Goal: Find specific page/section: Find specific page/section

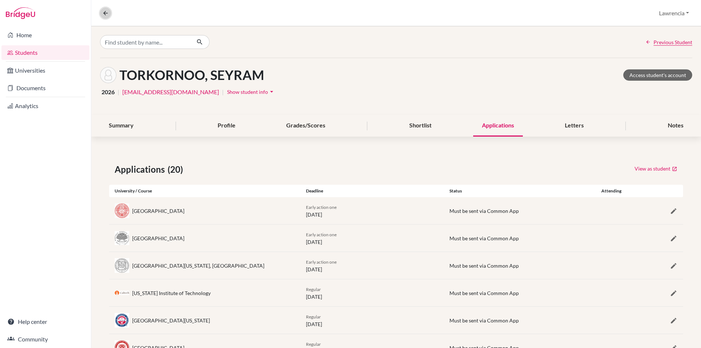
click at [106, 17] on button at bounding box center [105, 13] width 11 height 11
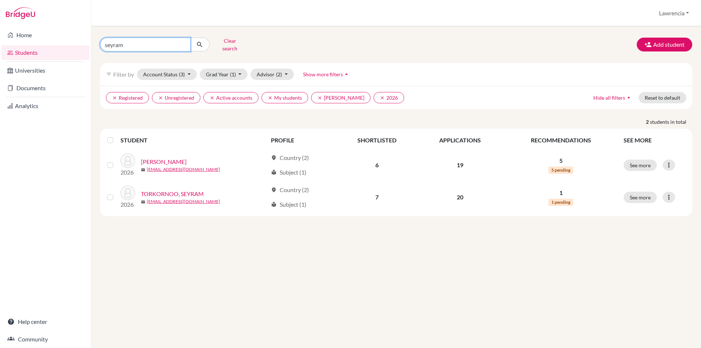
click at [167, 47] on input "seyram" at bounding box center [145, 45] width 91 height 14
type input "s"
type input "ismail"
click button "submit" at bounding box center [199, 45] width 19 height 14
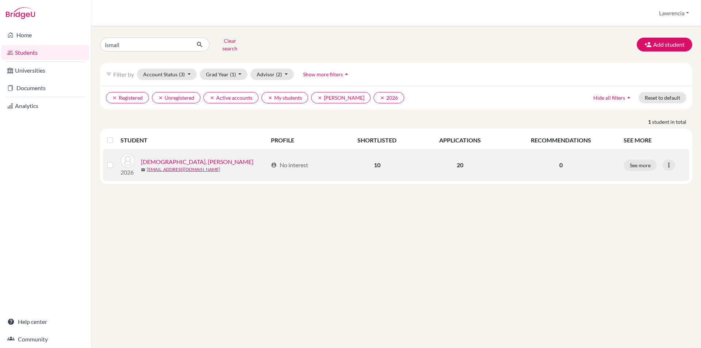
click at [166, 157] on link "[DEMOGRAPHIC_DATA], [PERSON_NAME]" at bounding box center [197, 161] width 113 height 9
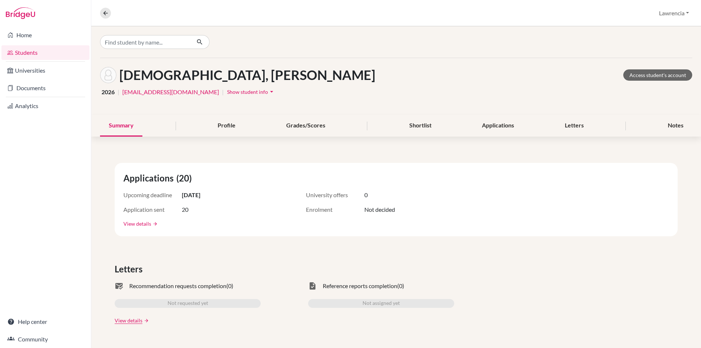
click at [132, 223] on link "View details" at bounding box center [137, 224] width 28 height 8
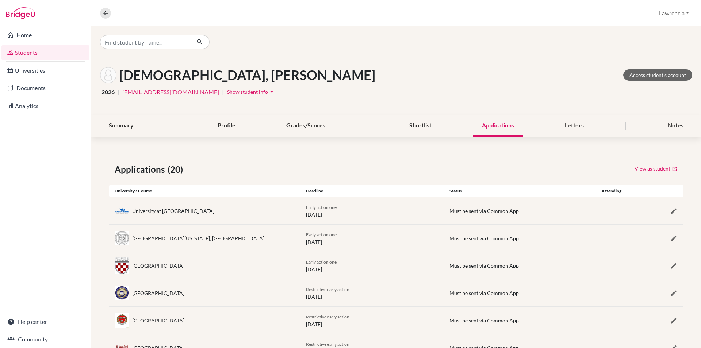
click at [227, 92] on span "Show student info" at bounding box center [247, 92] width 41 height 6
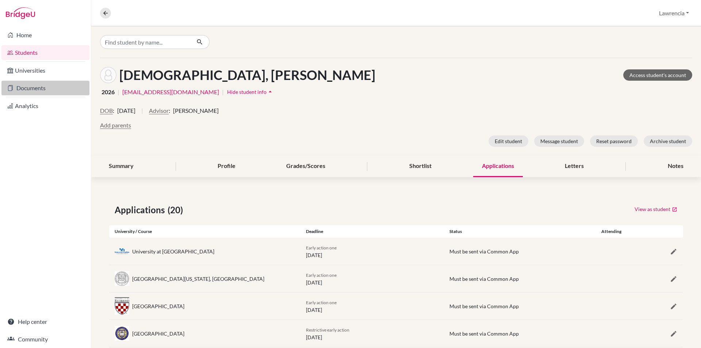
click at [24, 85] on link "Documents" at bounding box center [45, 88] width 88 height 15
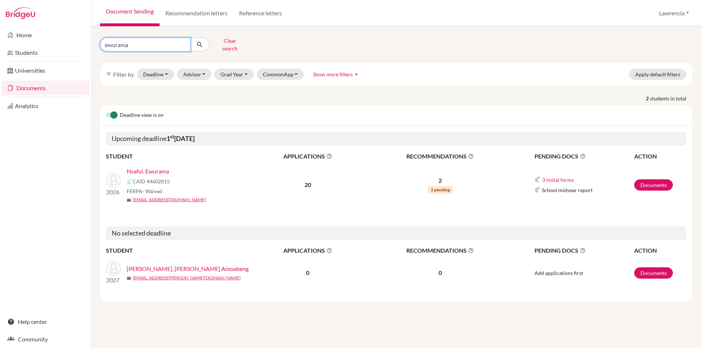
click at [166, 38] on input "ewurama" at bounding box center [145, 45] width 91 height 14
type input "e"
type input "ismail"
click button "submit" at bounding box center [199, 45] width 19 height 14
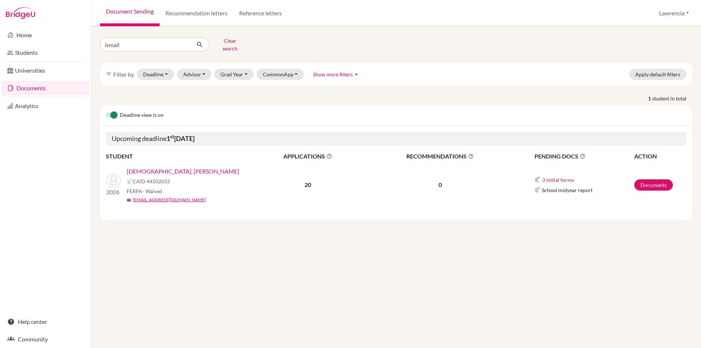
click at [136, 168] on link "[DEMOGRAPHIC_DATA], [PERSON_NAME]" at bounding box center [183, 171] width 113 height 9
